Goal: Information Seeking & Learning: Learn about a topic

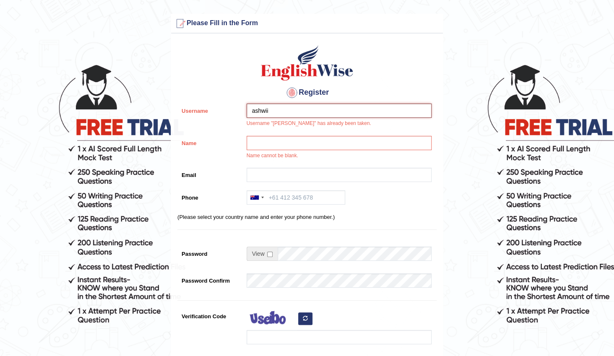
type input "ashwii"
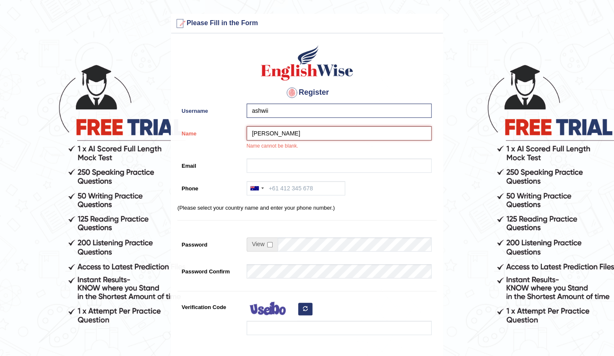
type input "[PERSON_NAME]"
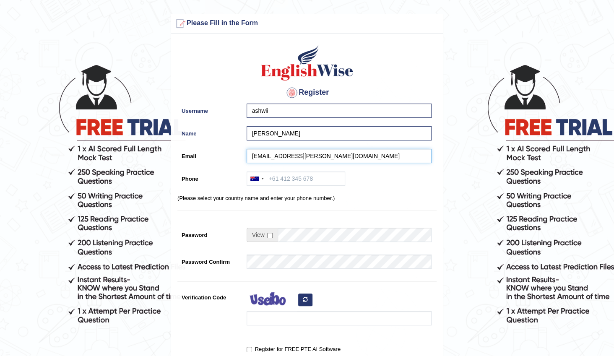
type input "ashwii.reji@gmail.com"
type input "0452588145"
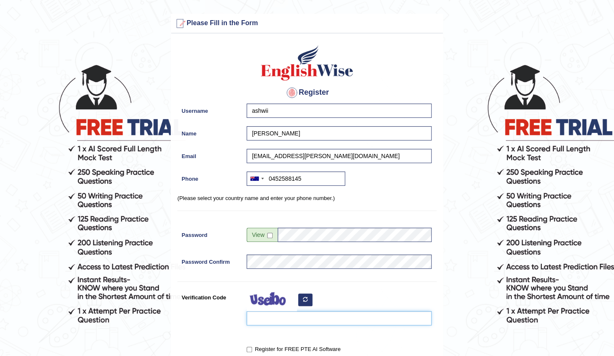
click at [267, 320] on input "Verification Code" at bounding box center [339, 318] width 185 height 14
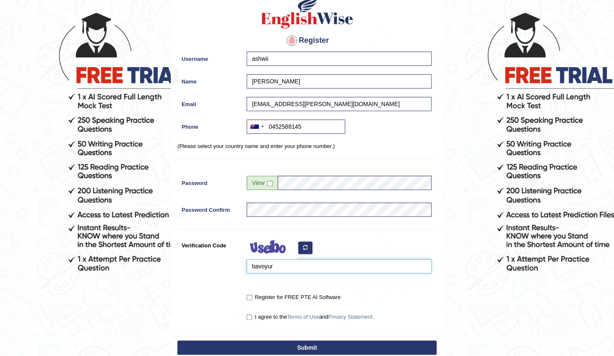
scroll to position [135, 0]
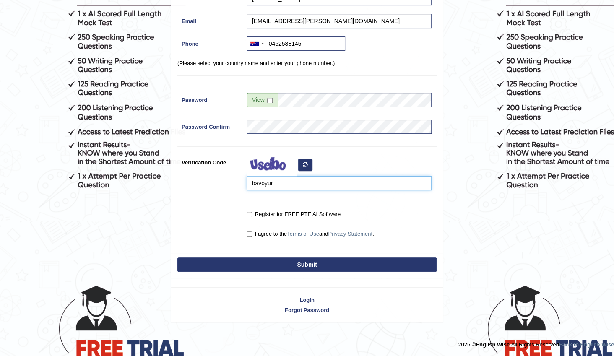
type input "bavoyur"
click at [248, 211] on label "Register for FREE PTE AI Software" at bounding box center [294, 214] width 94 height 8
click at [248, 214] on input "Register for FREE PTE AI Software" at bounding box center [249, 214] width 5 height 5
checkbox input "true"
click at [250, 233] on input "I agree to the Terms of Use and Privacy Statement ." at bounding box center [249, 234] width 5 height 5
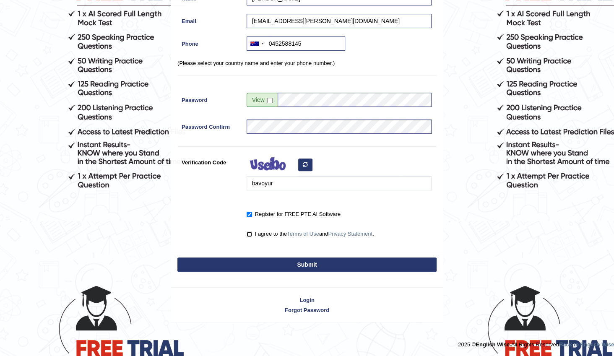
checkbox input "true"
click at [287, 261] on button "Submit" at bounding box center [306, 265] width 259 height 14
type input "+61452588145"
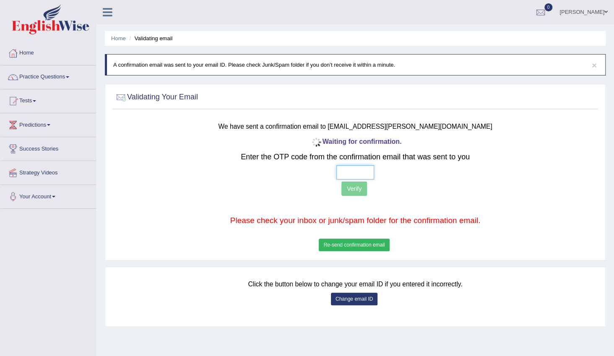
click at [363, 172] on input "text" at bounding box center [356, 172] width 38 height 14
type input "5 2 7 3"
click at [360, 194] on button "Verify" at bounding box center [355, 189] width 26 height 14
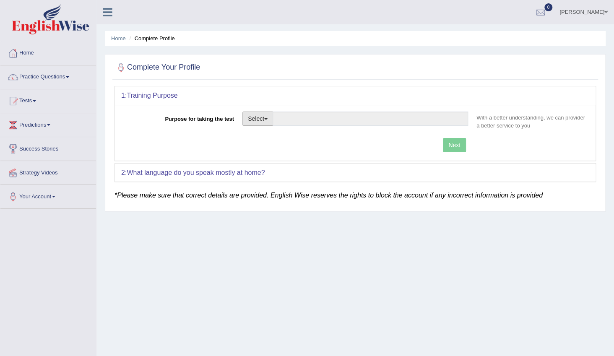
click at [262, 123] on button "Select" at bounding box center [258, 119] width 31 height 14
click at [263, 144] on link "Permanent Residency" at bounding box center [280, 147] width 75 height 11
type input "Permanent Residency"
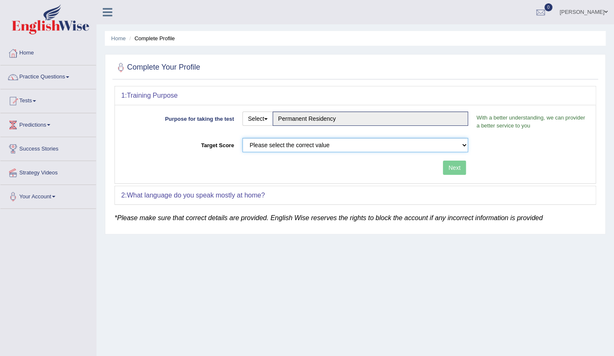
click at [381, 147] on select "Please select the correct value 50 (6 bands) 58 (6.5 bands) 65 (7 bands) 79 (8 …" at bounding box center [356, 145] width 226 height 14
select select "79"
click at [243, 138] on select "Please select the correct value 50 (6 bands) 58 (6.5 bands) 65 (7 bands) 79 (8 …" at bounding box center [356, 145] width 226 height 14
click at [458, 172] on button "Next" at bounding box center [454, 168] width 23 height 14
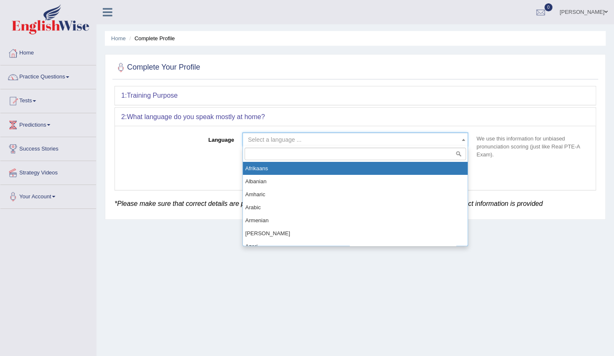
drag, startPoint x: 257, startPoint y: 145, endPoint x: 282, endPoint y: 144, distance: 24.4
click at [258, 145] on span "Select a language ..." at bounding box center [356, 140] width 226 height 14
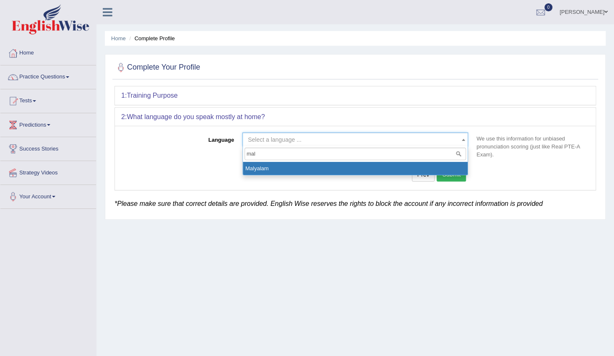
type input "mal"
select select "Malyalam"
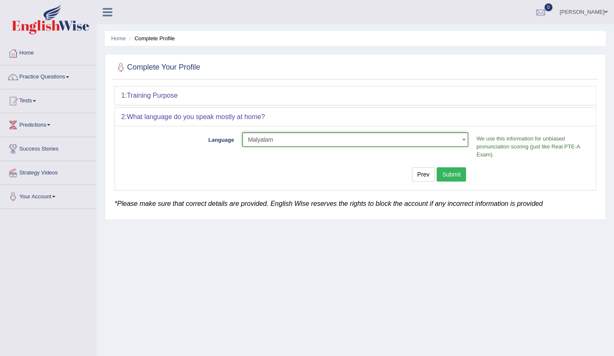
click at [463, 176] on button "Submit" at bounding box center [451, 174] width 29 height 14
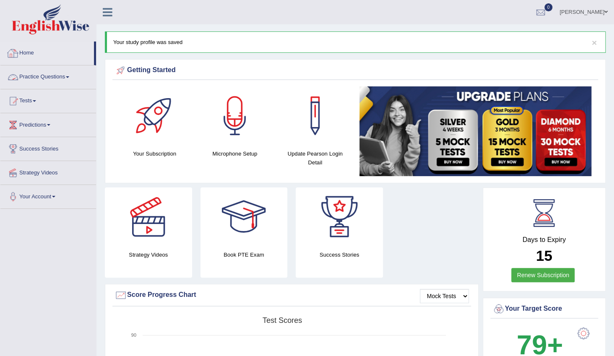
click at [62, 74] on link "Practice Questions" at bounding box center [48, 75] width 96 height 21
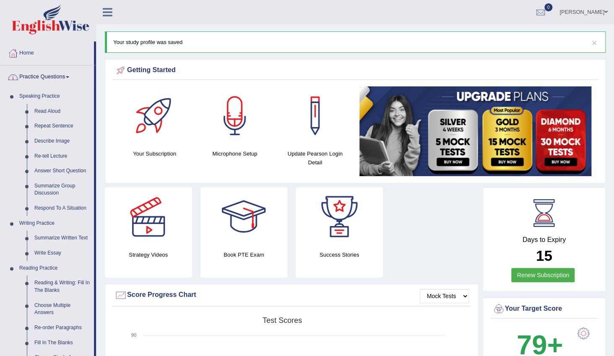
click at [62, 74] on link "Practice Questions" at bounding box center [47, 75] width 94 height 21
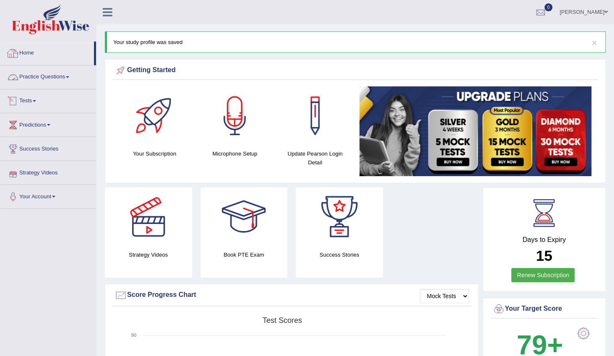
click at [41, 56] on link "Home" at bounding box center [47, 52] width 94 height 21
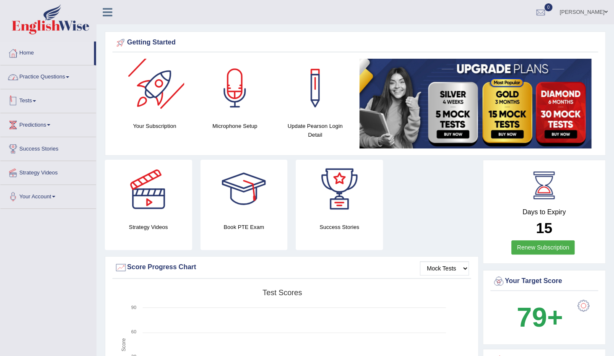
click at [54, 80] on link "Practice Questions" at bounding box center [48, 75] width 96 height 21
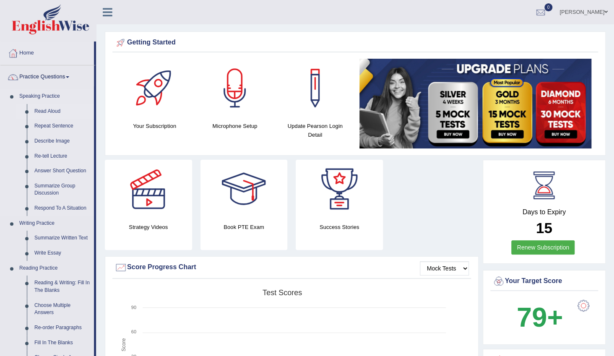
click at [48, 109] on link "Read Aloud" at bounding box center [62, 111] width 63 height 15
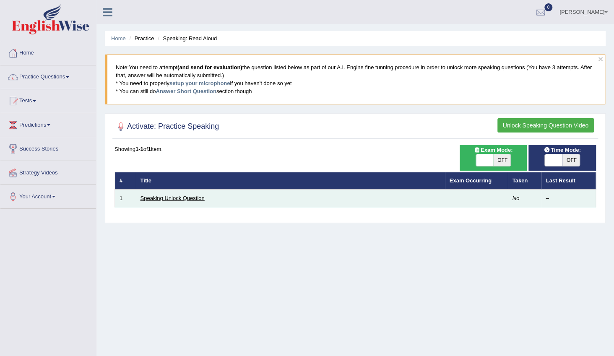
click at [175, 195] on link "Speaking Unlock Question" at bounding box center [173, 198] width 64 height 6
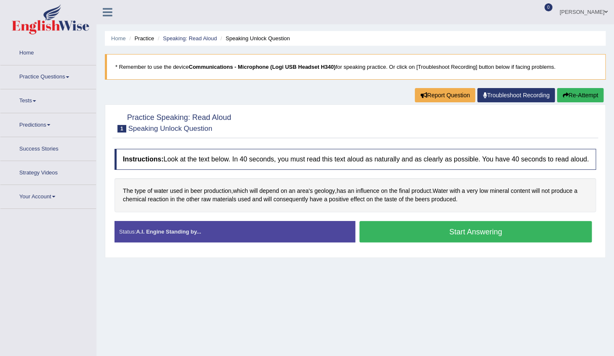
click at [421, 224] on button "Start Answering" at bounding box center [476, 231] width 232 height 21
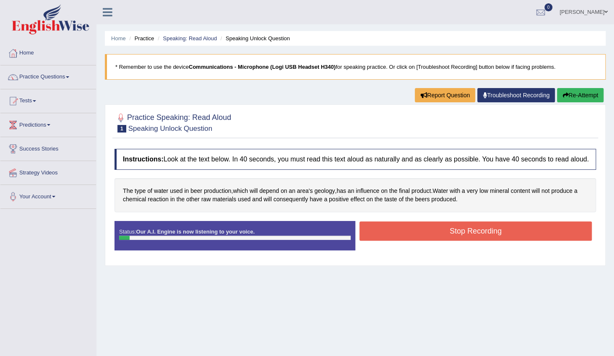
click at [418, 230] on button "Stop Recording" at bounding box center [476, 231] width 232 height 19
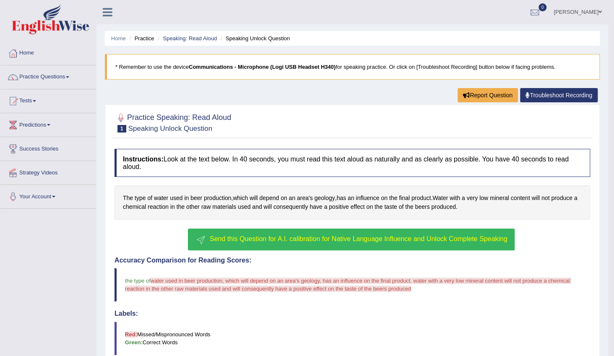
click at [373, 235] on span "Send this Question for A.I. calibration for Native Language Influence and Unloc…" at bounding box center [359, 238] width 298 height 7
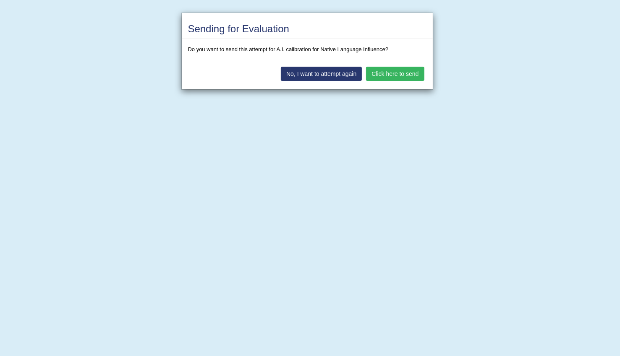
click at [392, 71] on button "Click here to send" at bounding box center [395, 74] width 58 height 14
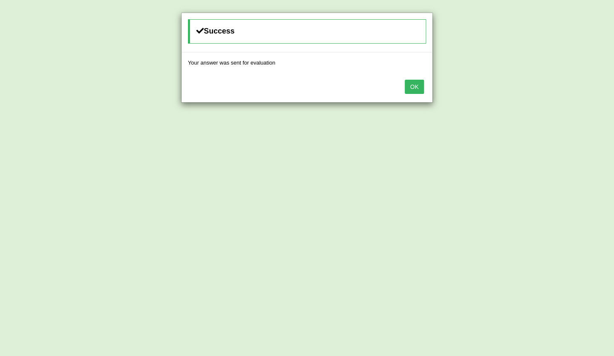
click at [415, 85] on button "OK" at bounding box center [414, 87] width 19 height 14
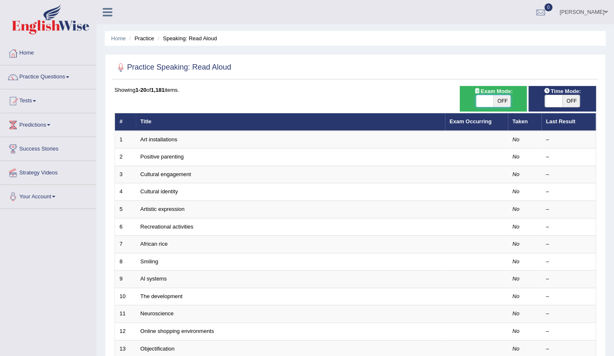
click at [480, 97] on span at bounding box center [485, 101] width 18 height 12
checkbox input "true"
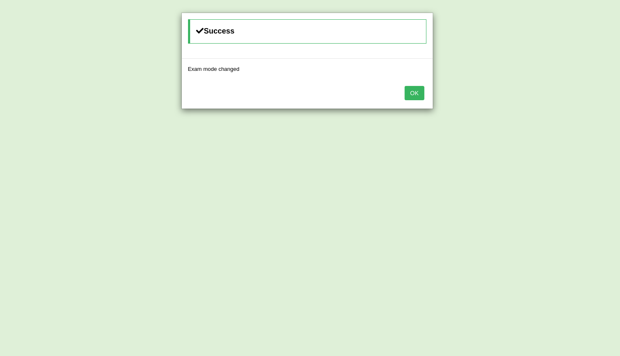
click at [419, 93] on button "OK" at bounding box center [414, 93] width 19 height 14
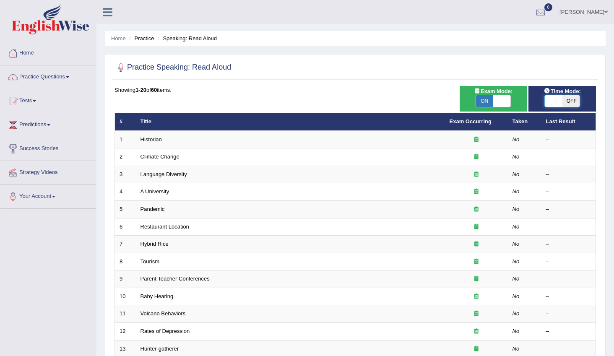
click at [558, 100] on span at bounding box center [554, 101] width 18 height 12
checkbox input "true"
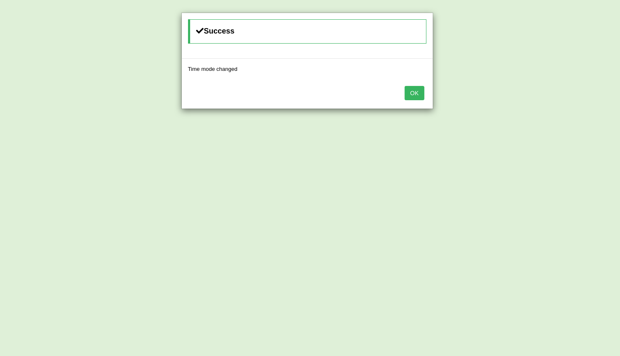
click at [412, 97] on button "OK" at bounding box center [414, 93] width 19 height 14
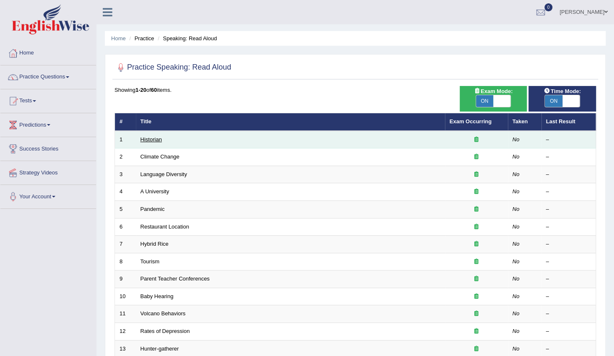
click at [150, 138] on link "Historian" at bounding box center [151, 139] width 21 height 6
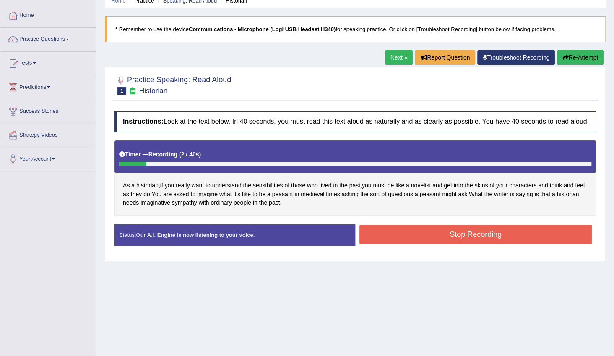
click at [576, 56] on button "Re-Attempt" at bounding box center [580, 57] width 47 height 14
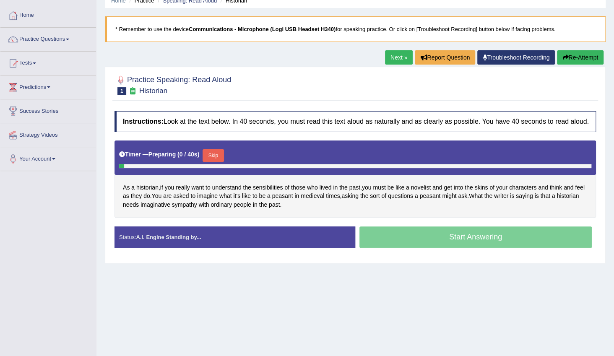
scroll to position [38, 0]
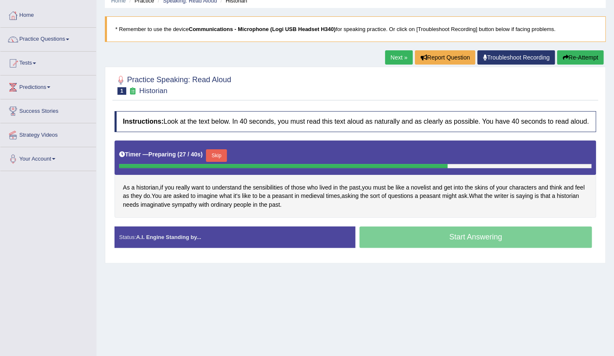
click at [222, 154] on button "Skip" at bounding box center [216, 155] width 21 height 13
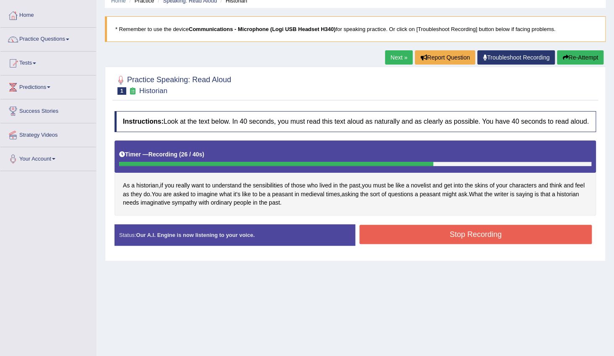
click at [415, 237] on button "Stop Recording" at bounding box center [476, 234] width 232 height 19
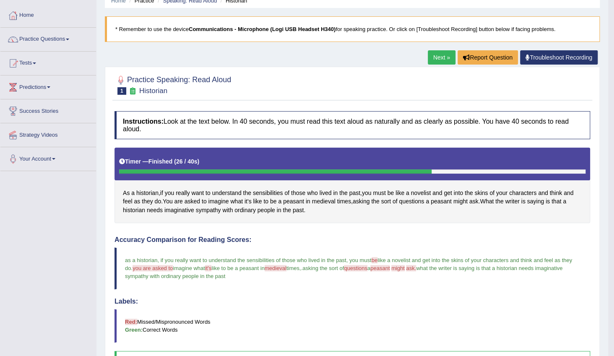
click at [438, 57] on link "Next »" at bounding box center [442, 57] width 28 height 14
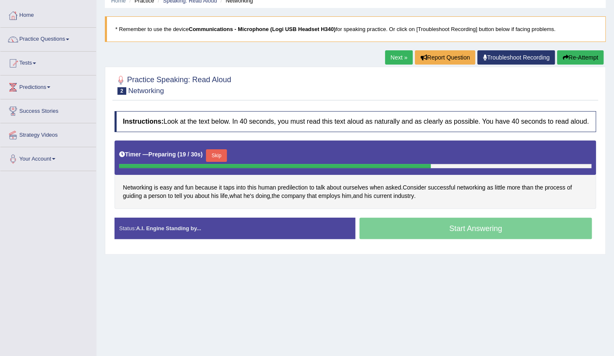
click at [210, 154] on button "Skip" at bounding box center [216, 155] width 21 height 13
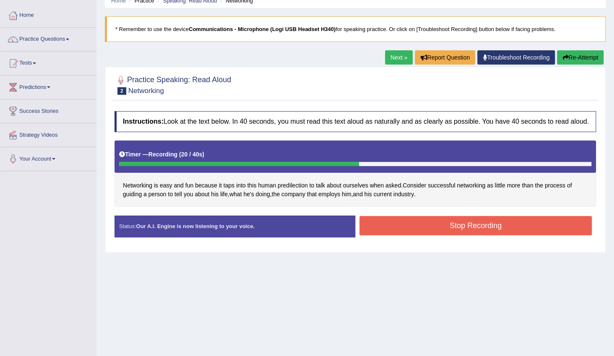
click at [520, 237] on div "Stop Recording" at bounding box center [475, 226] width 241 height 21
click at [515, 232] on button "Stop Recording" at bounding box center [476, 225] width 232 height 19
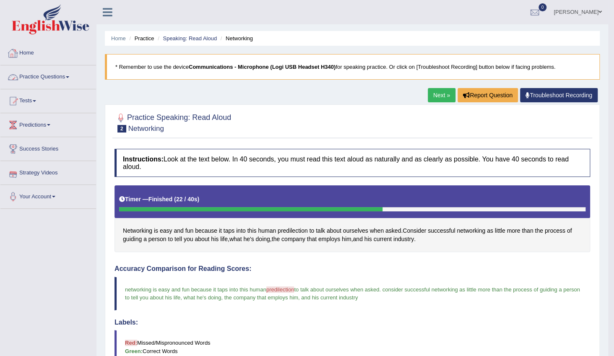
click at [58, 84] on link "Practice Questions" at bounding box center [48, 75] width 96 height 21
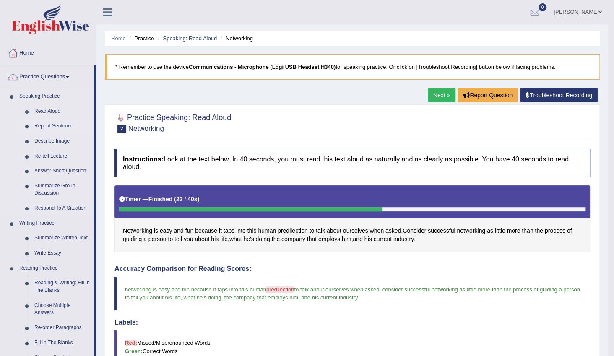
click at [51, 123] on link "Repeat Sentence" at bounding box center [62, 126] width 63 height 15
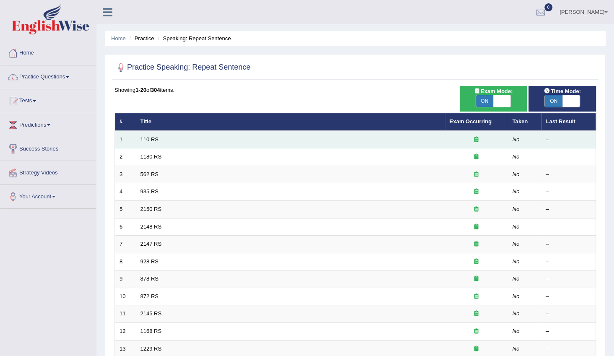
click at [143, 138] on link "110 RS" at bounding box center [150, 139] width 18 height 6
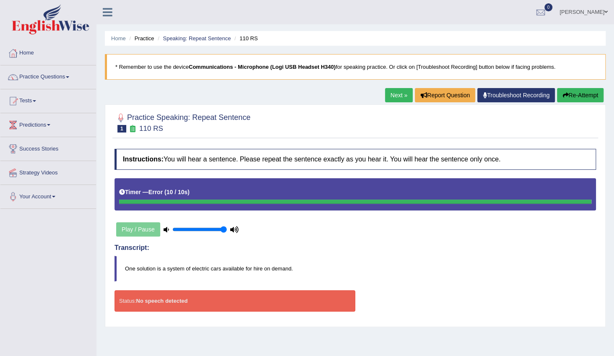
click at [571, 96] on button "Re-Attempt" at bounding box center [580, 95] width 47 height 14
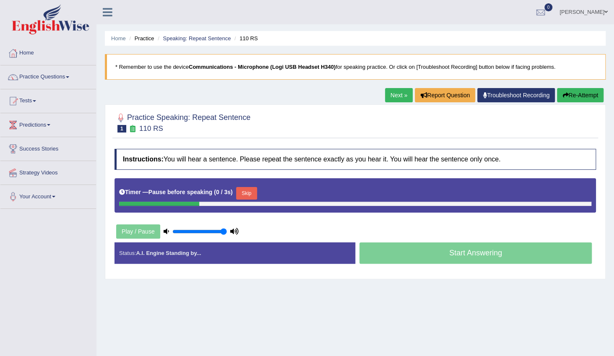
click at [239, 192] on button "Skip" at bounding box center [246, 193] width 21 height 13
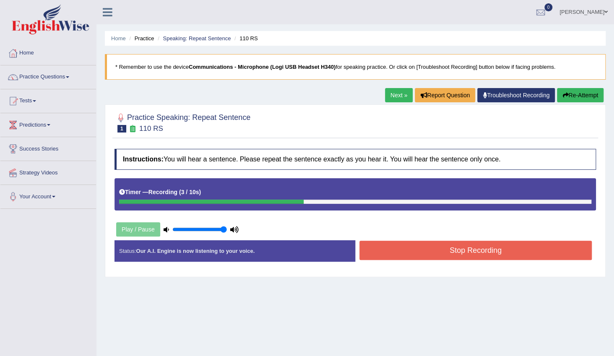
click at [381, 254] on button "Stop Recording" at bounding box center [476, 250] width 232 height 19
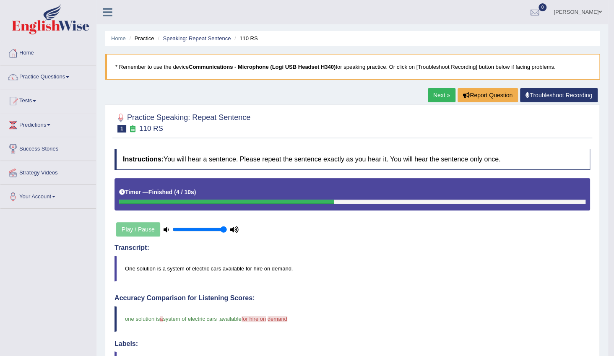
click at [438, 96] on link "Next »" at bounding box center [442, 95] width 28 height 14
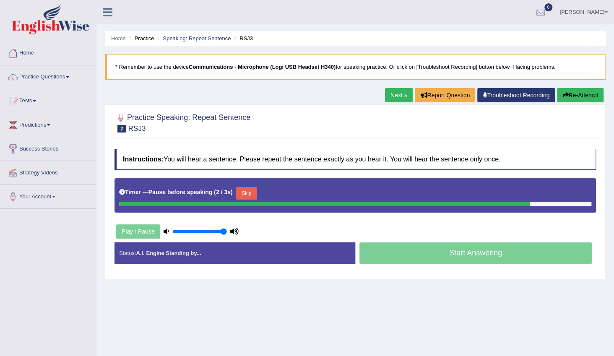
click at [396, 96] on link "Next »" at bounding box center [399, 95] width 28 height 14
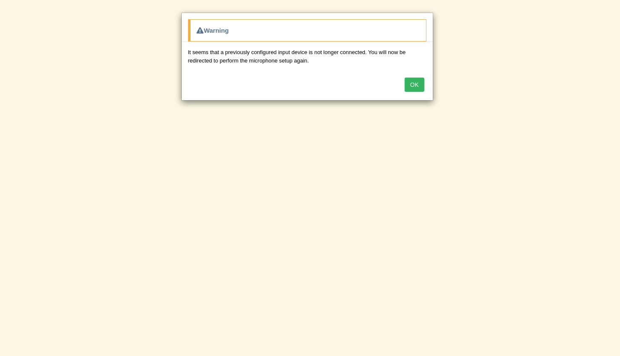
click at [415, 83] on button "OK" at bounding box center [414, 85] width 19 height 14
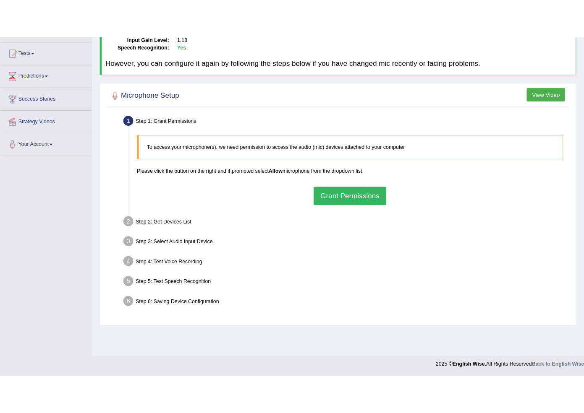
scroll to position [27, 0]
